Goal: Information Seeking & Learning: Find specific fact

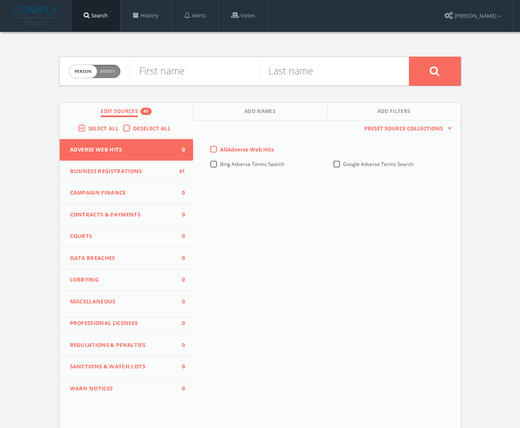
click at [90, 69] on span "person" at bounding box center [83, 71] width 28 height 13
checkbox input "true"
click at [133, 125] on label "Deselect All" at bounding box center [154, 129] width 42 height 8
click at [0, 0] on input "Deselect All" at bounding box center [0, 0] width 0 height 0
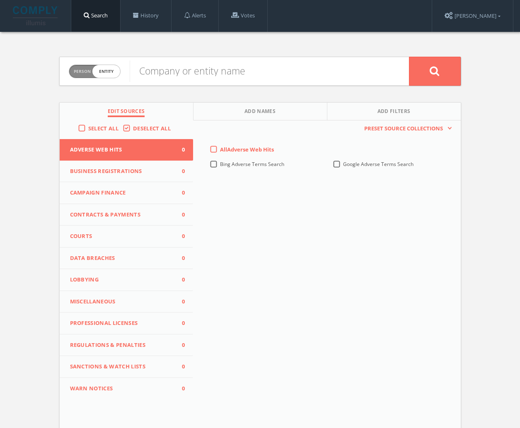
click at [140, 187] on button "Campaign Finance 0" at bounding box center [127, 193] width 134 height 22
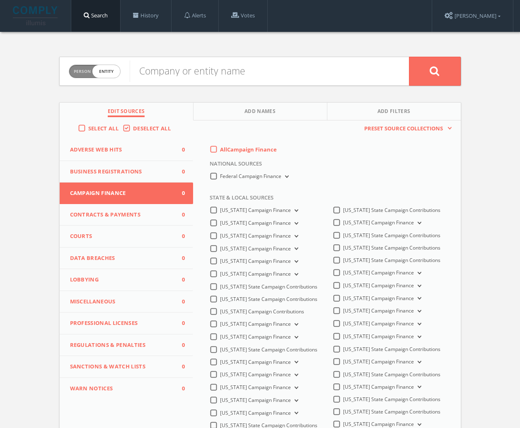
click at [220, 150] on label "All Campaign Finance" at bounding box center [248, 150] width 57 height 8
click at [0, 0] on Finance-all-0 "All Campaign Finance" at bounding box center [0, 0] width 0 height 0
click at [159, 68] on input "text" at bounding box center [269, 71] width 279 height 22
type input "Revv"
click at [423, 72] on button at bounding box center [435, 71] width 52 height 29
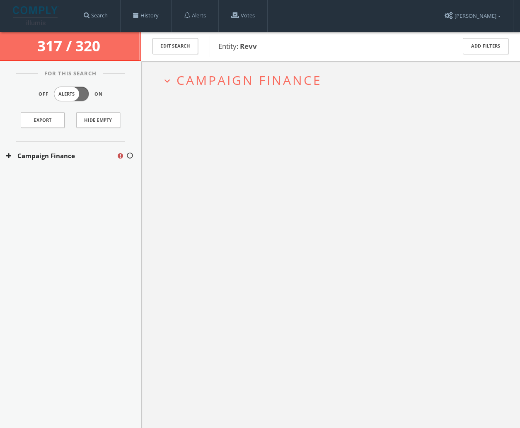
click at [241, 80] on span "Campaign Finance" at bounding box center [248, 80] width 145 height 17
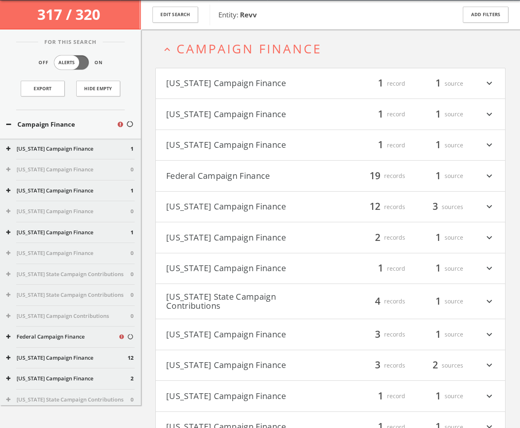
scroll to position [32, 0]
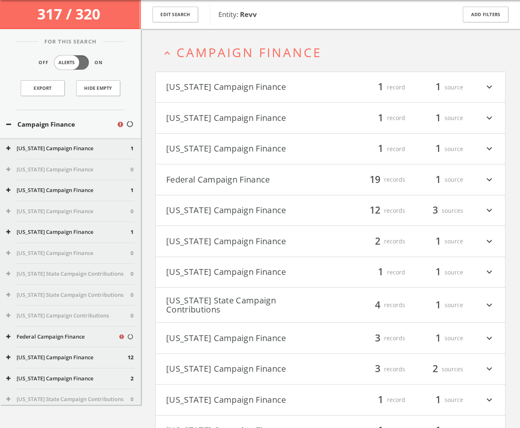
click at [260, 78] on h4 "[US_STATE] Campaign Finance filter_list 1 record 1 source expand_more" at bounding box center [330, 87] width 349 height 31
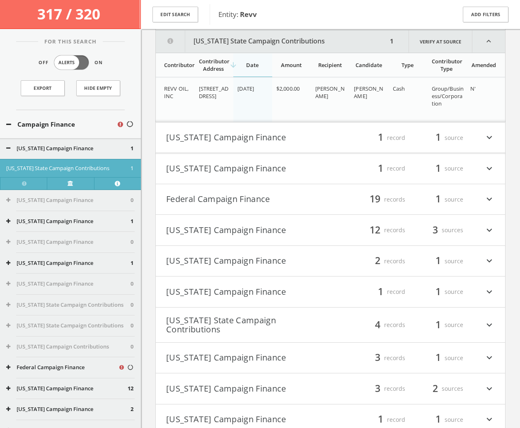
scroll to position [106, 0]
click at [251, 130] on button "[US_STATE] Campaign Finance" at bounding box center [248, 137] width 164 height 14
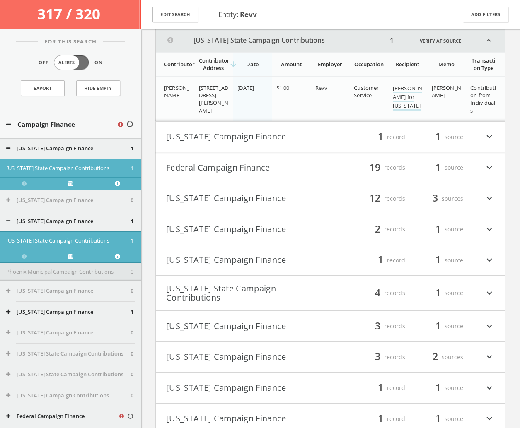
click at [251, 132] on button "[US_STATE] Campaign Finance" at bounding box center [248, 137] width 164 height 14
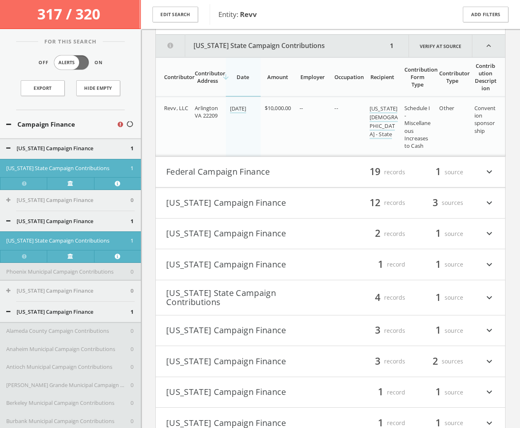
scroll to position [352, 0]
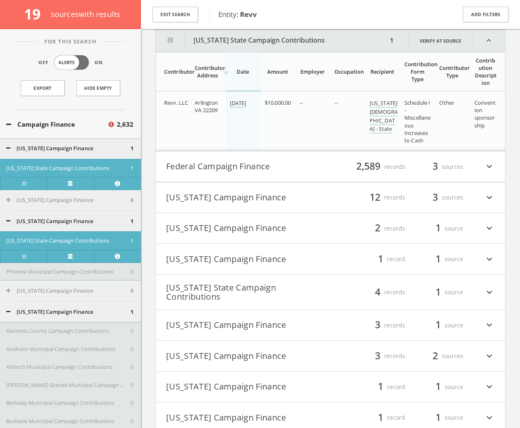
click at [351, 168] on div "filter_list 2,589 records 3 sources expand_more" at bounding box center [413, 167] width 164 height 14
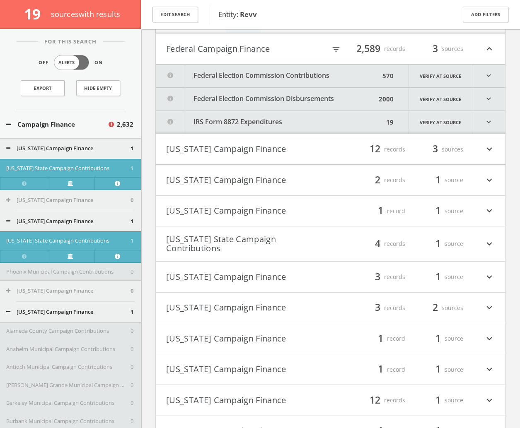
scroll to position [475, 0]
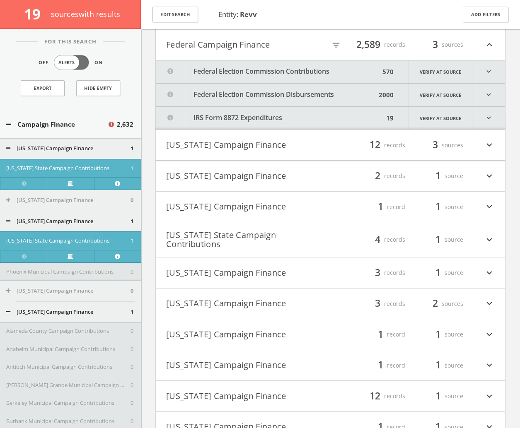
click at [348, 94] on button "Federal Election Commission Disbursements" at bounding box center [266, 95] width 220 height 23
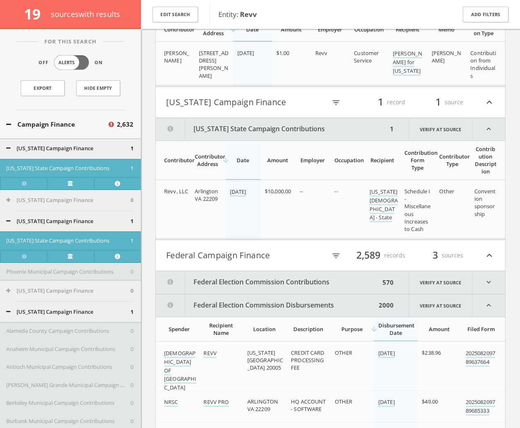
scroll to position [331, 0]
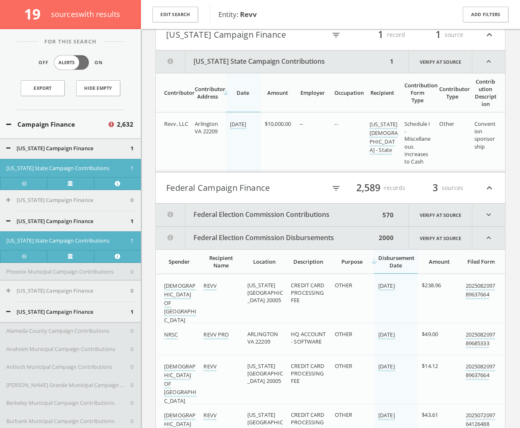
click at [257, 233] on button "Federal Election Commission Disbursements" at bounding box center [266, 238] width 220 height 22
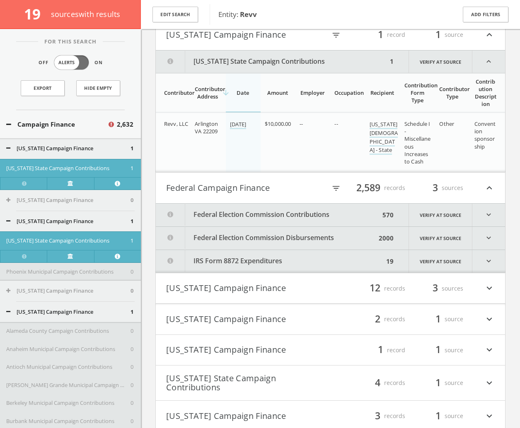
click at [258, 259] on button "IRS Form 8872 Expenditures" at bounding box center [270, 261] width 228 height 23
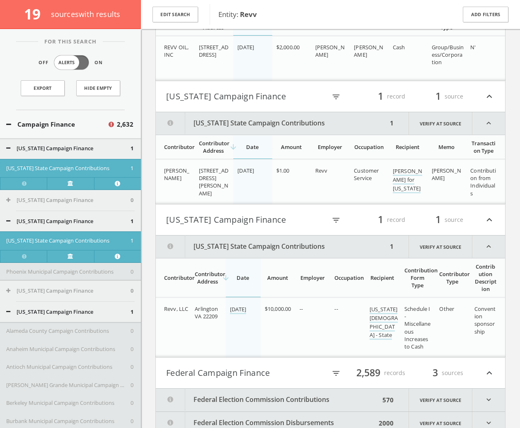
scroll to position [138, 0]
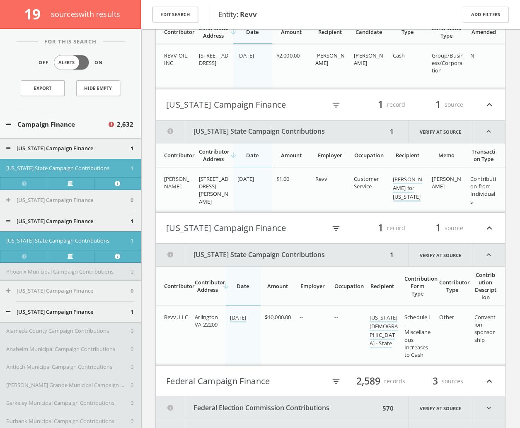
click at [307, 233] on button "[US_STATE] Campaign Finance" at bounding box center [246, 228] width 160 height 14
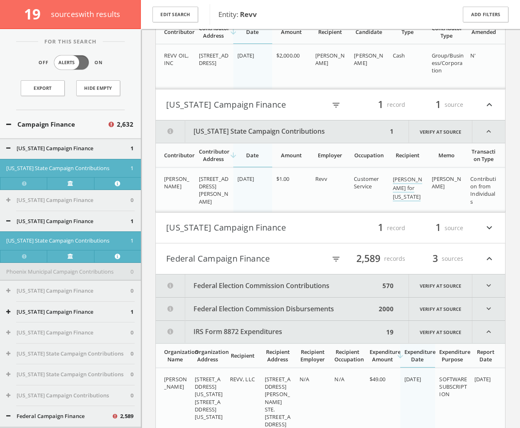
click at [284, 92] on h4 "[US_STATE] Campaign Finance filter_list 1 record 1 source expand_less" at bounding box center [330, 104] width 349 height 31
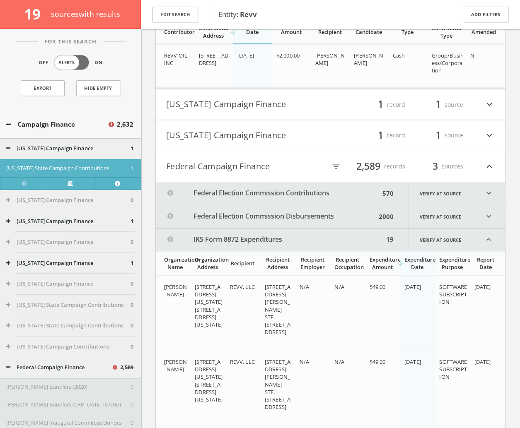
click at [289, 166] on button "Federal Campaign Finance" at bounding box center [246, 166] width 160 height 14
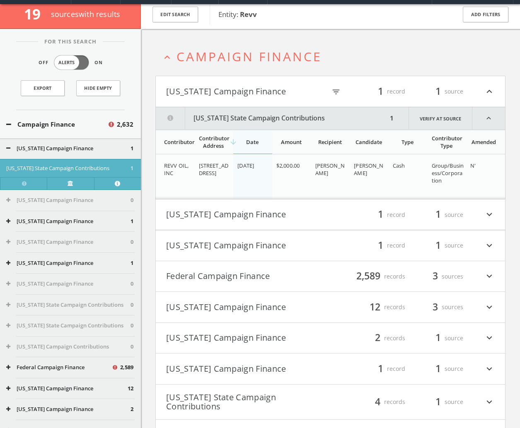
scroll to position [0, 0]
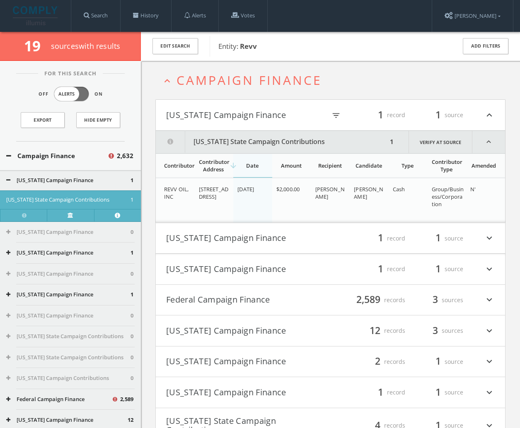
click at [269, 301] on button "Federal Campaign Finance" at bounding box center [248, 300] width 164 height 14
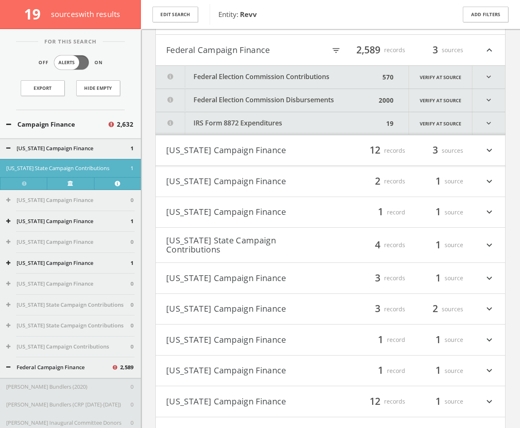
scroll to position [256, 0]
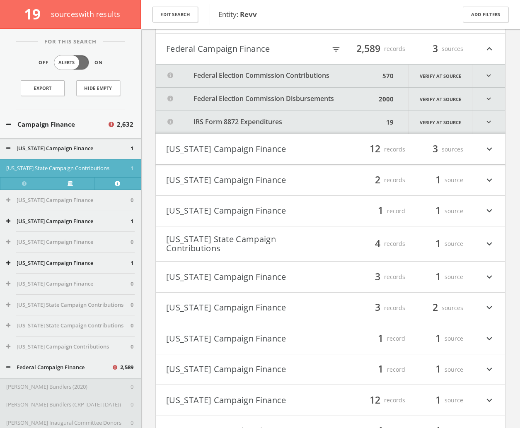
click at [279, 78] on button "Federal Election Commission Contributions" at bounding box center [268, 76] width 224 height 23
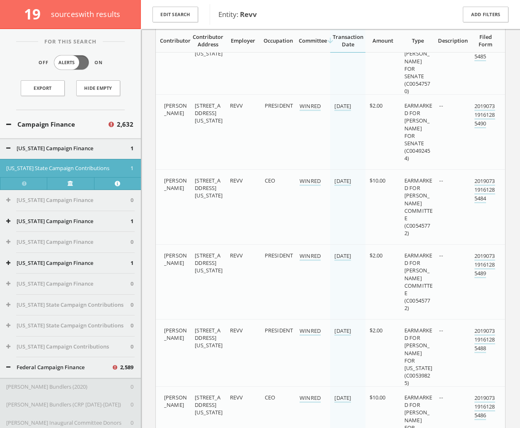
scroll to position [34358, 0]
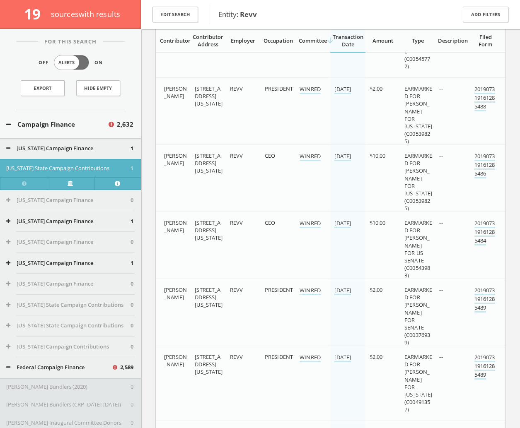
drag, startPoint x: 519, startPoint y: 393, endPoint x: 520, endPoint y: 397, distance: 4.5
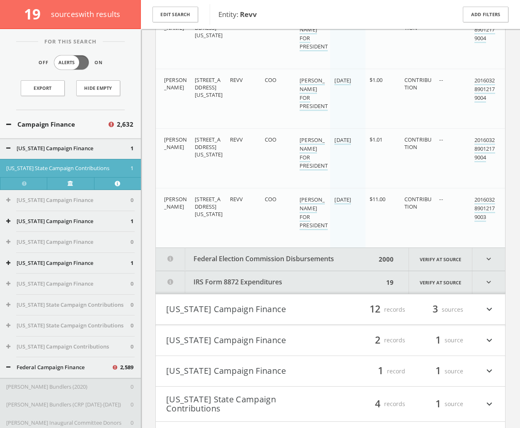
scroll to position [39855, 0]
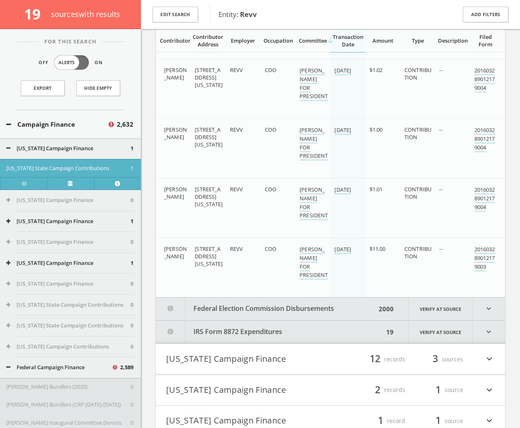
click at [297, 335] on button "IRS Form 8872 Expenditures" at bounding box center [270, 332] width 228 height 23
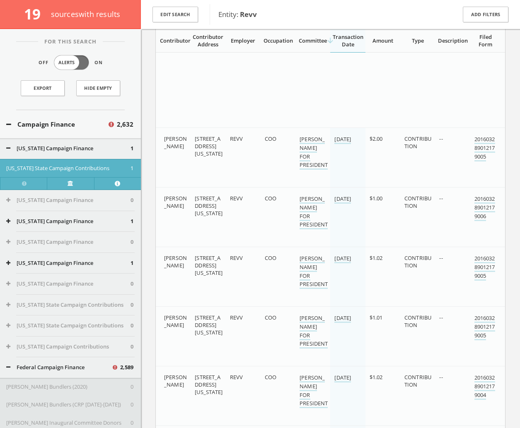
scroll to position [39879, 0]
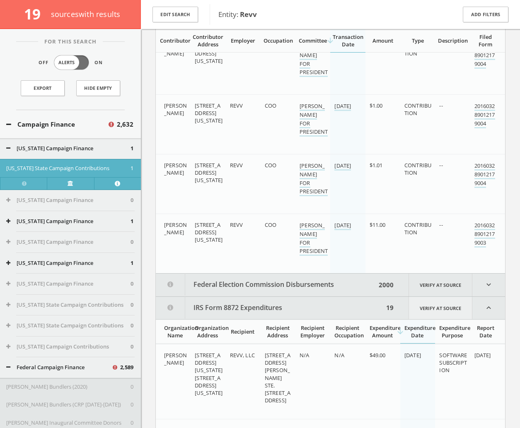
click at [441, 306] on link "Verify at source" at bounding box center [440, 308] width 64 height 22
